Goal: Find specific page/section: Find specific page/section

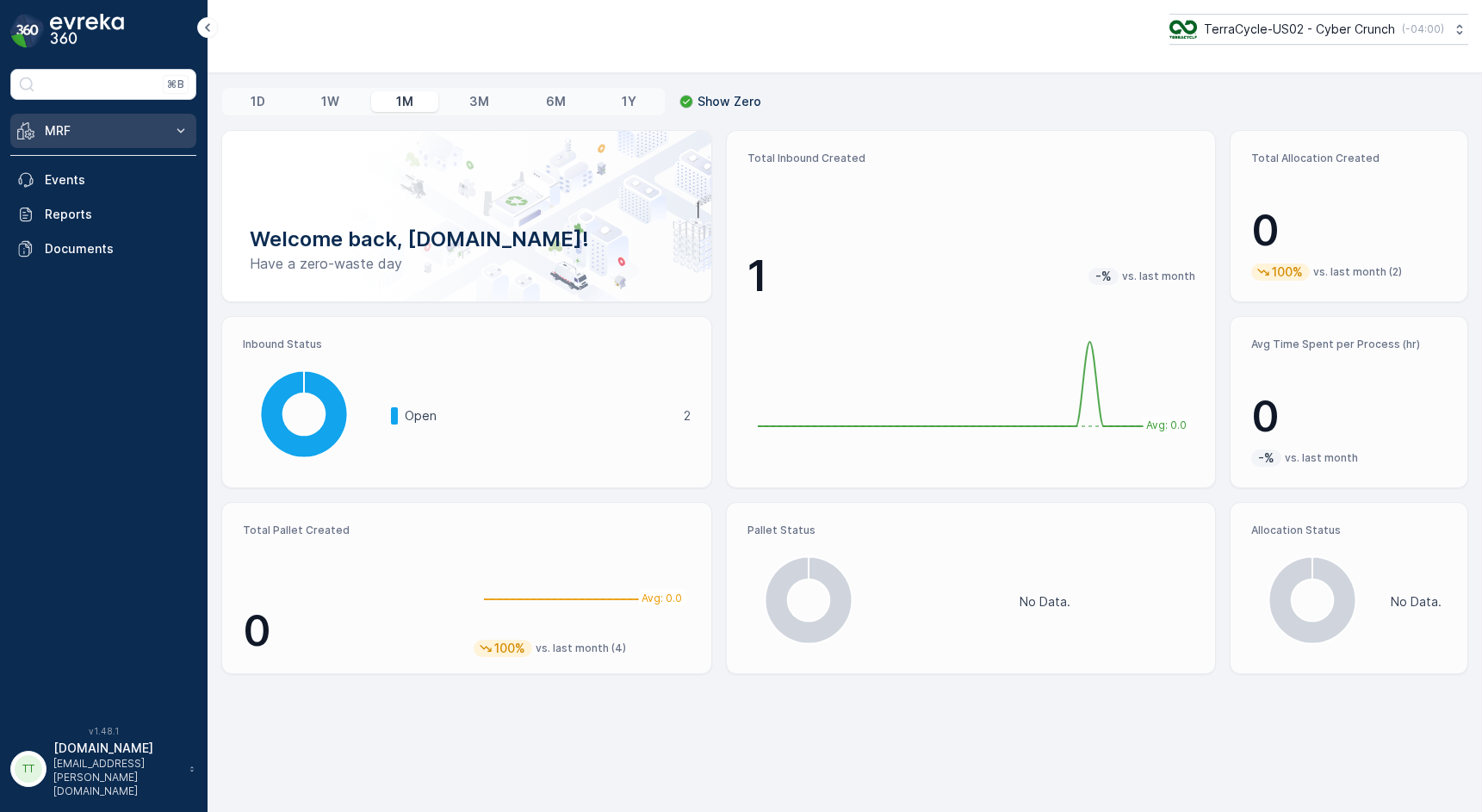
click at [169, 130] on button "MRF" at bounding box center [103, 130] width 186 height 34
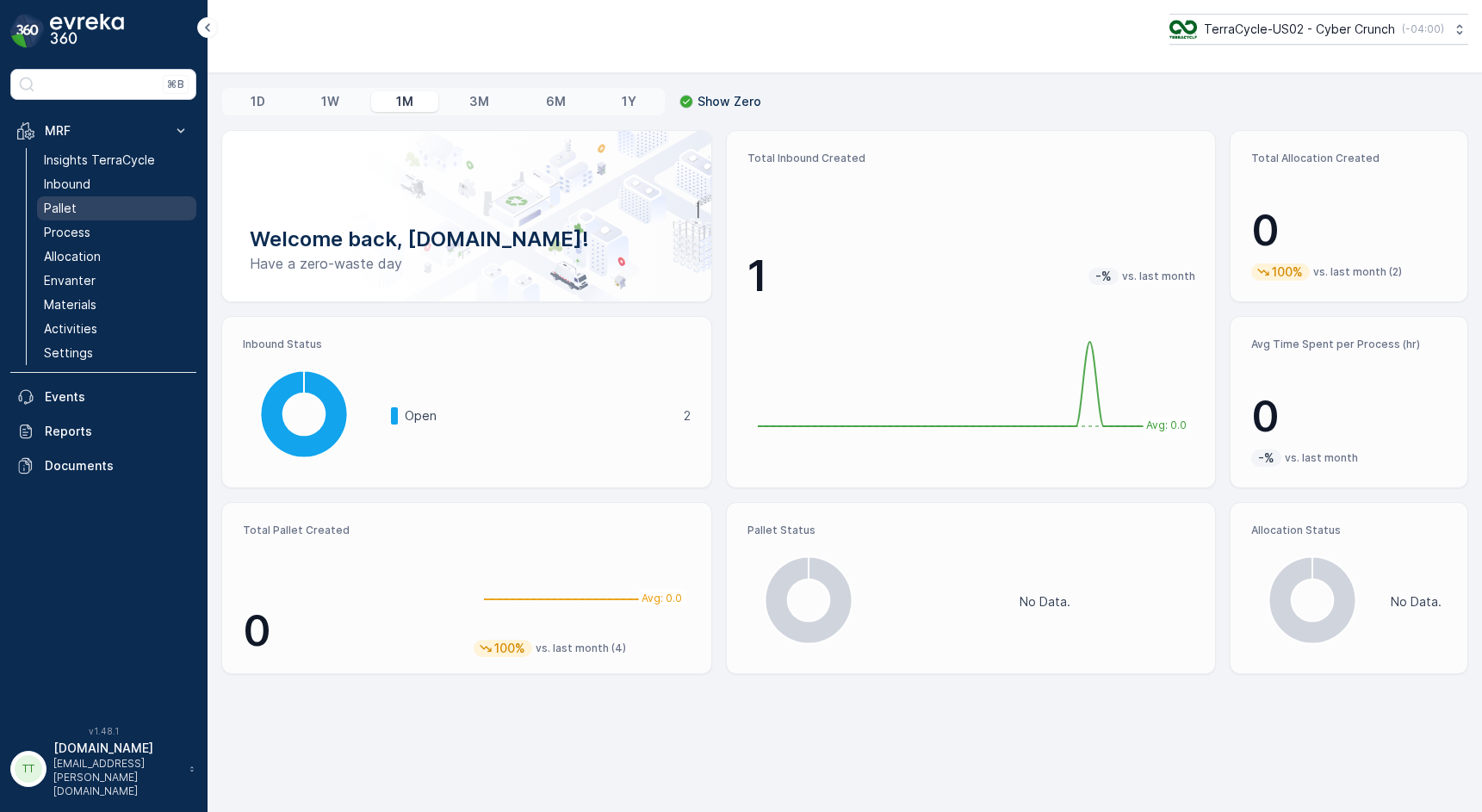
click at [133, 201] on link "Pallet" at bounding box center [116, 208] width 159 height 24
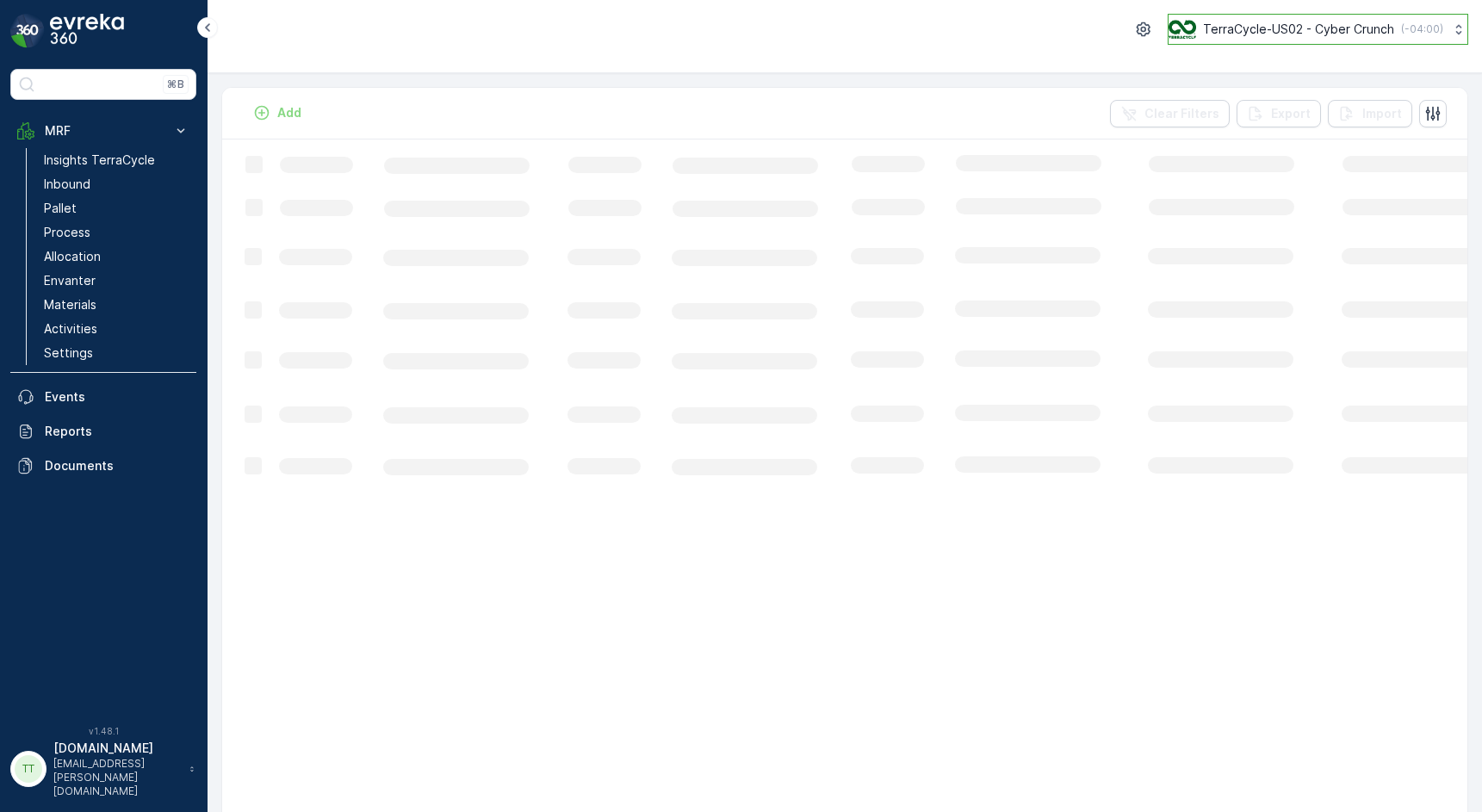
click at [1188, 31] on img at bounding box center [1182, 30] width 28 height 19
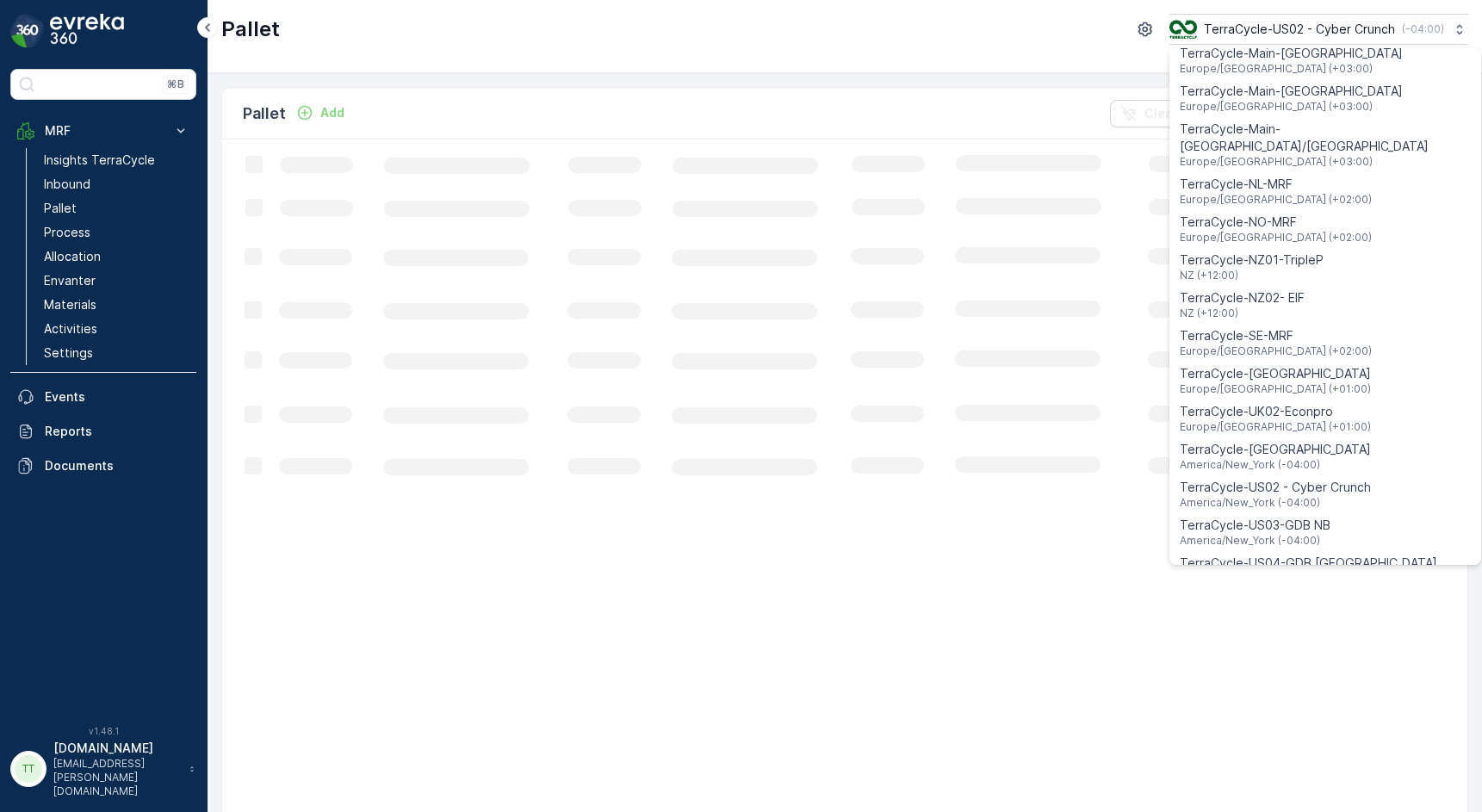
scroll to position [1237, 0]
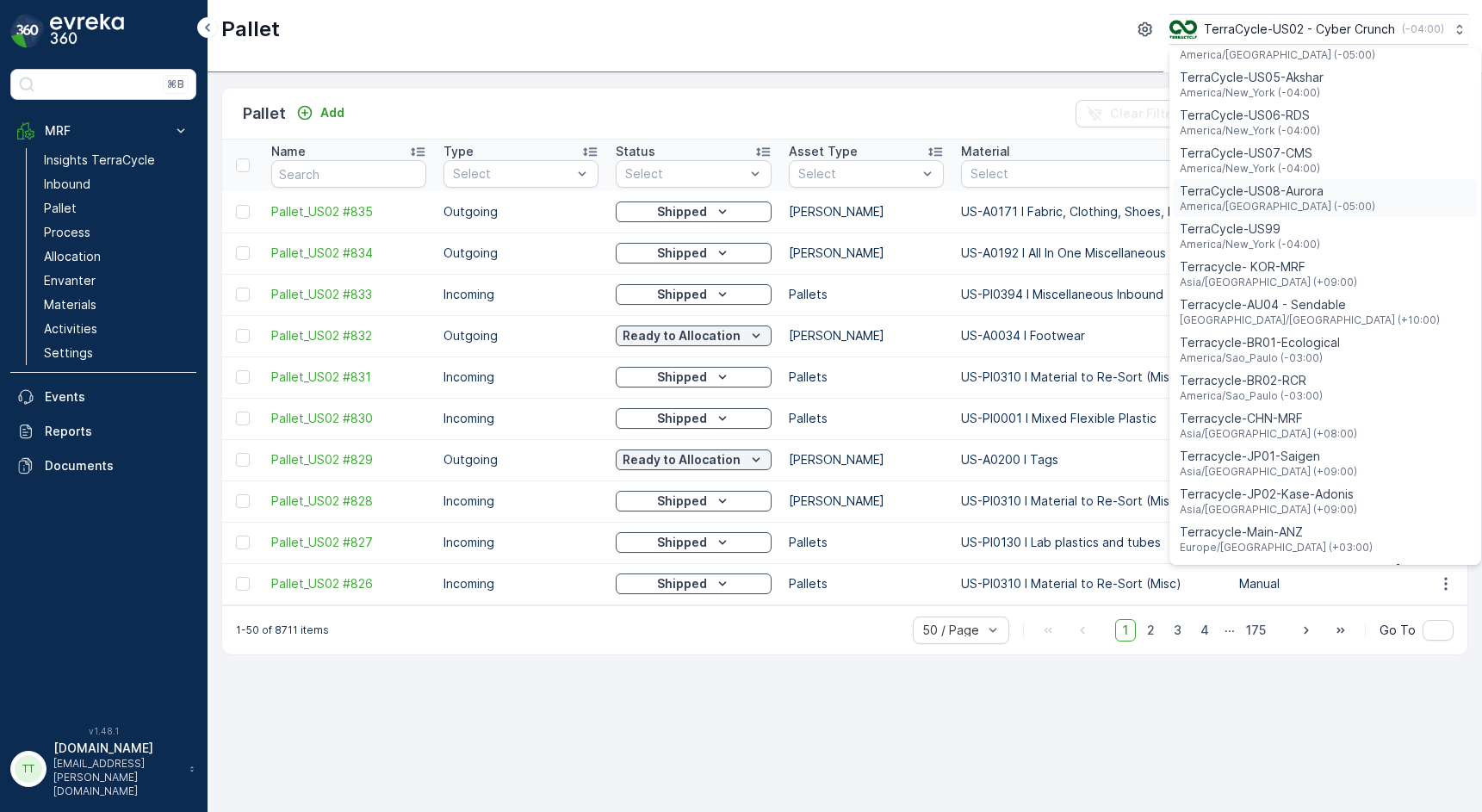
click at [1273, 183] on span "TerraCycle-US08-Aurora" at bounding box center [1277, 191] width 195 height 17
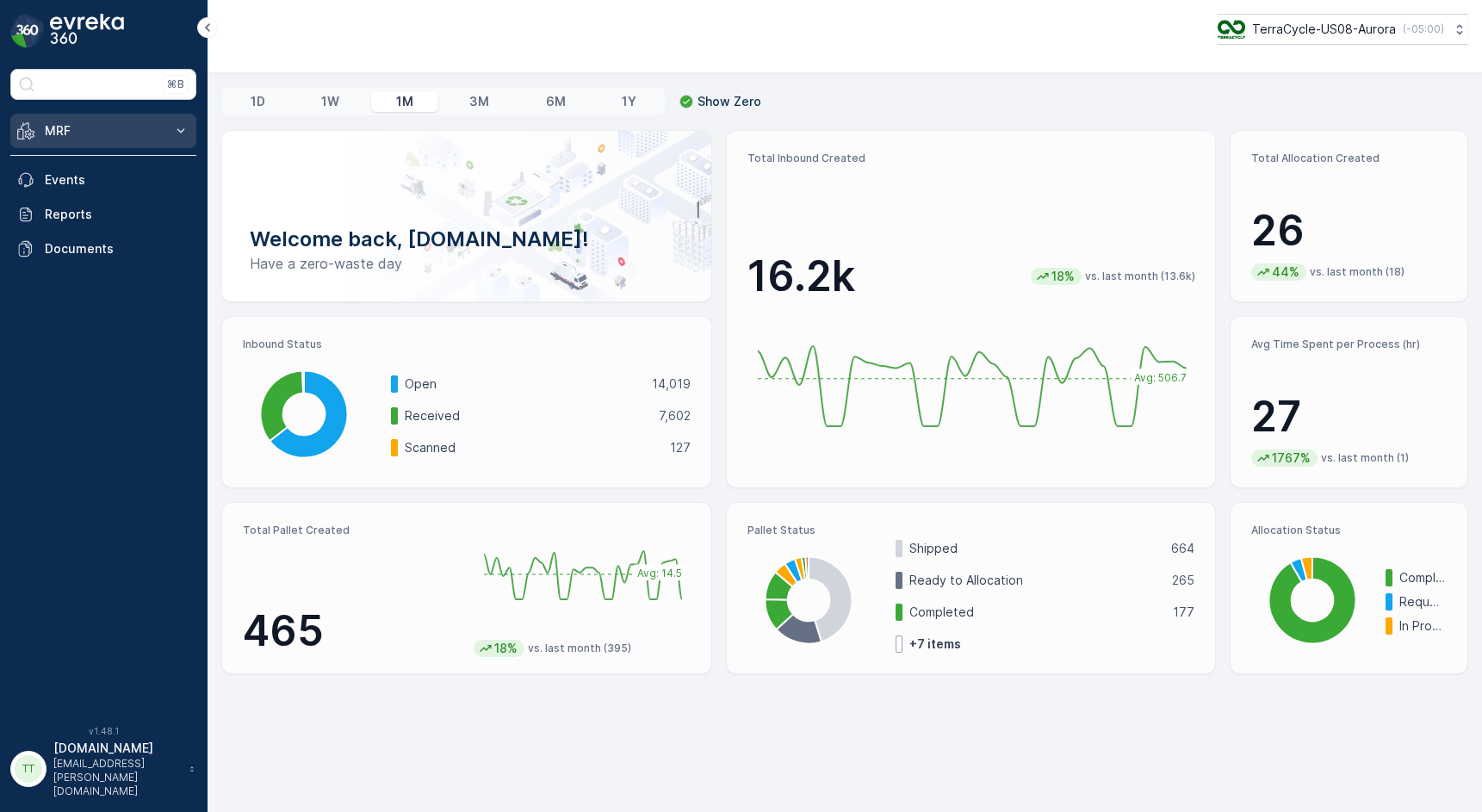
click at [184, 122] on icon at bounding box center [181, 130] width 17 height 17
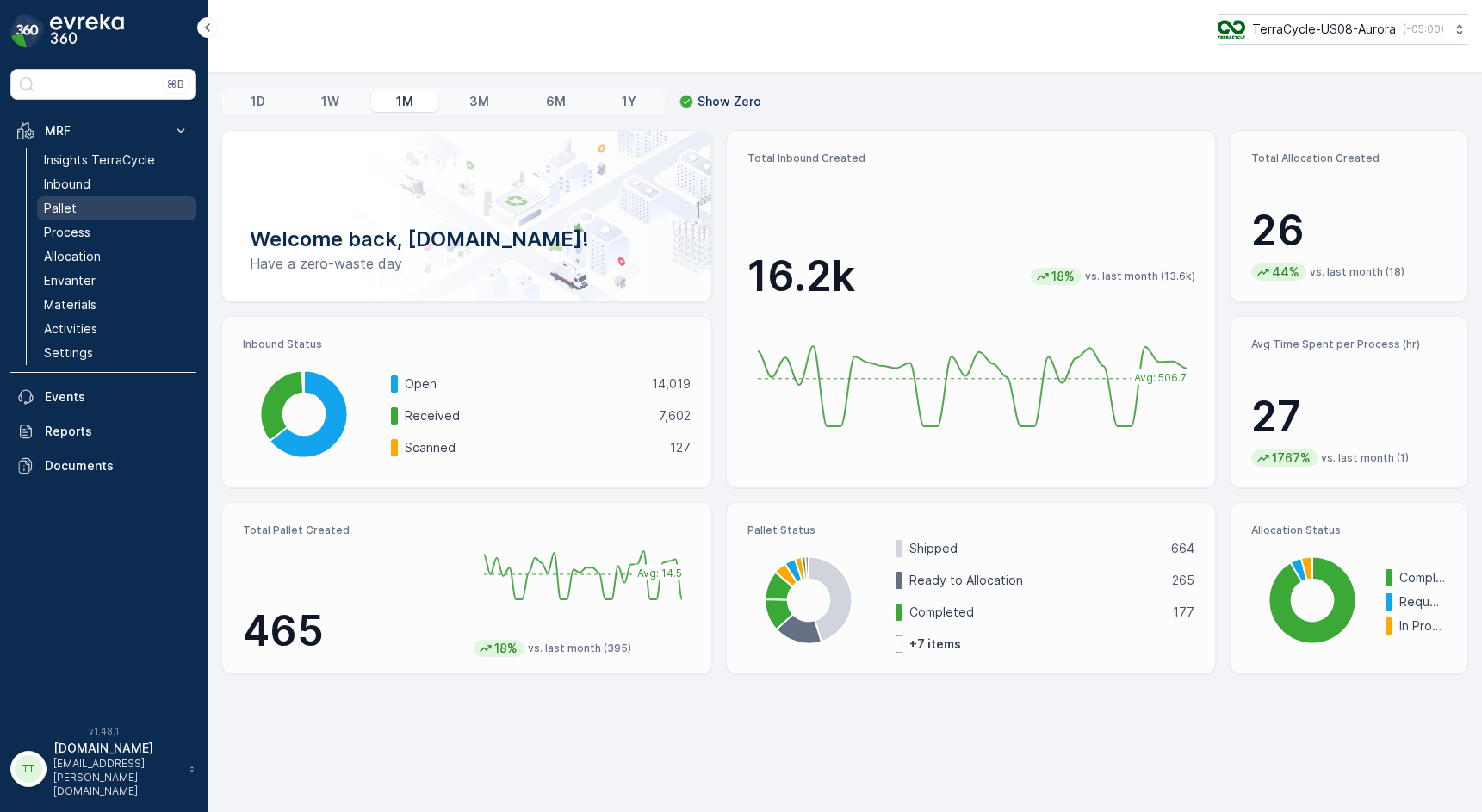
click at [112, 211] on link "Pallet" at bounding box center [116, 208] width 159 height 24
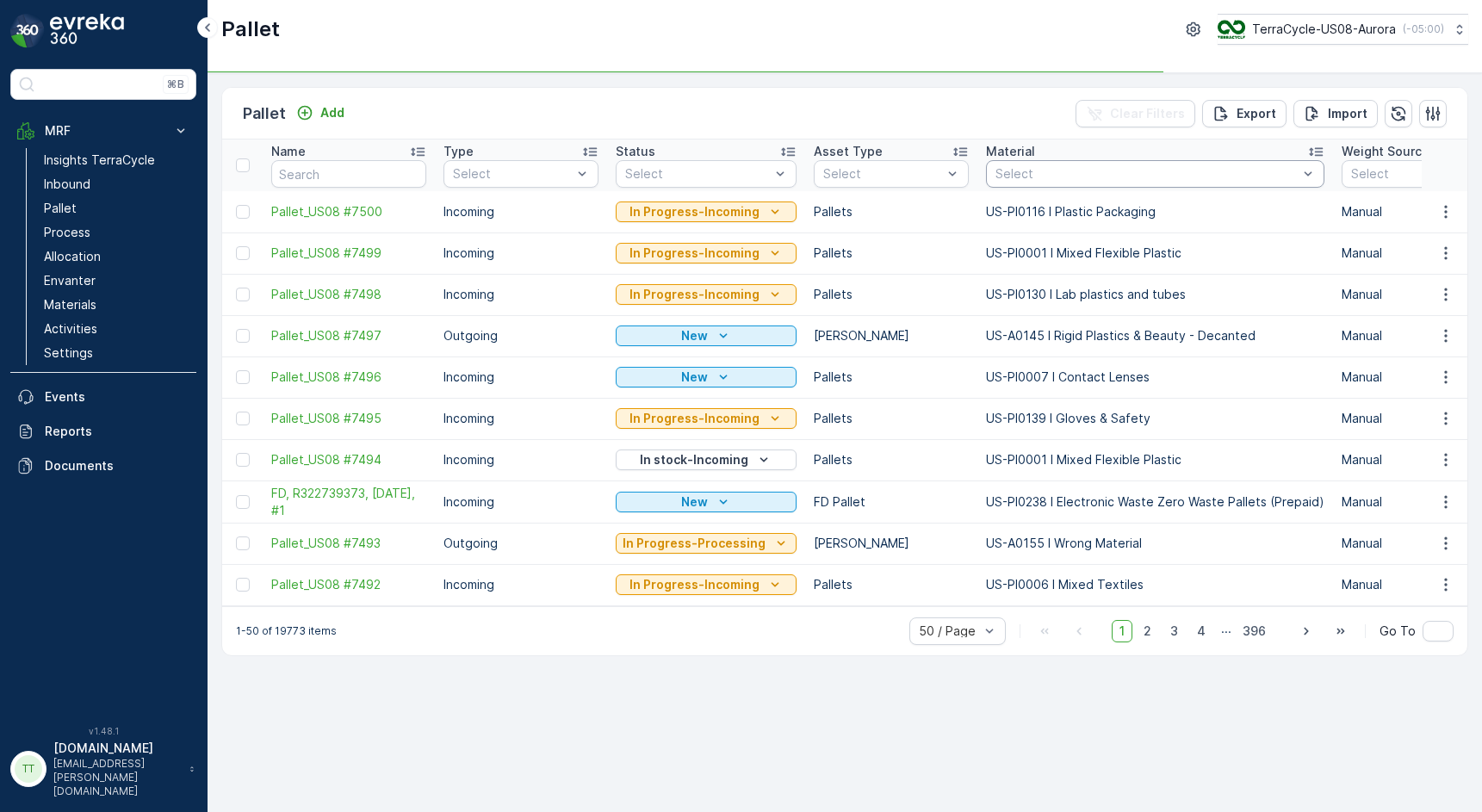
paste input "US-PI0469 I CRW36398 Plastic Film"
type input "US-PI0469 I CRW36398 Plastic Film"
click at [996, 211] on div at bounding box center [1003, 213] width 13 height 13
